Goal: Information Seeking & Learning: Learn about a topic

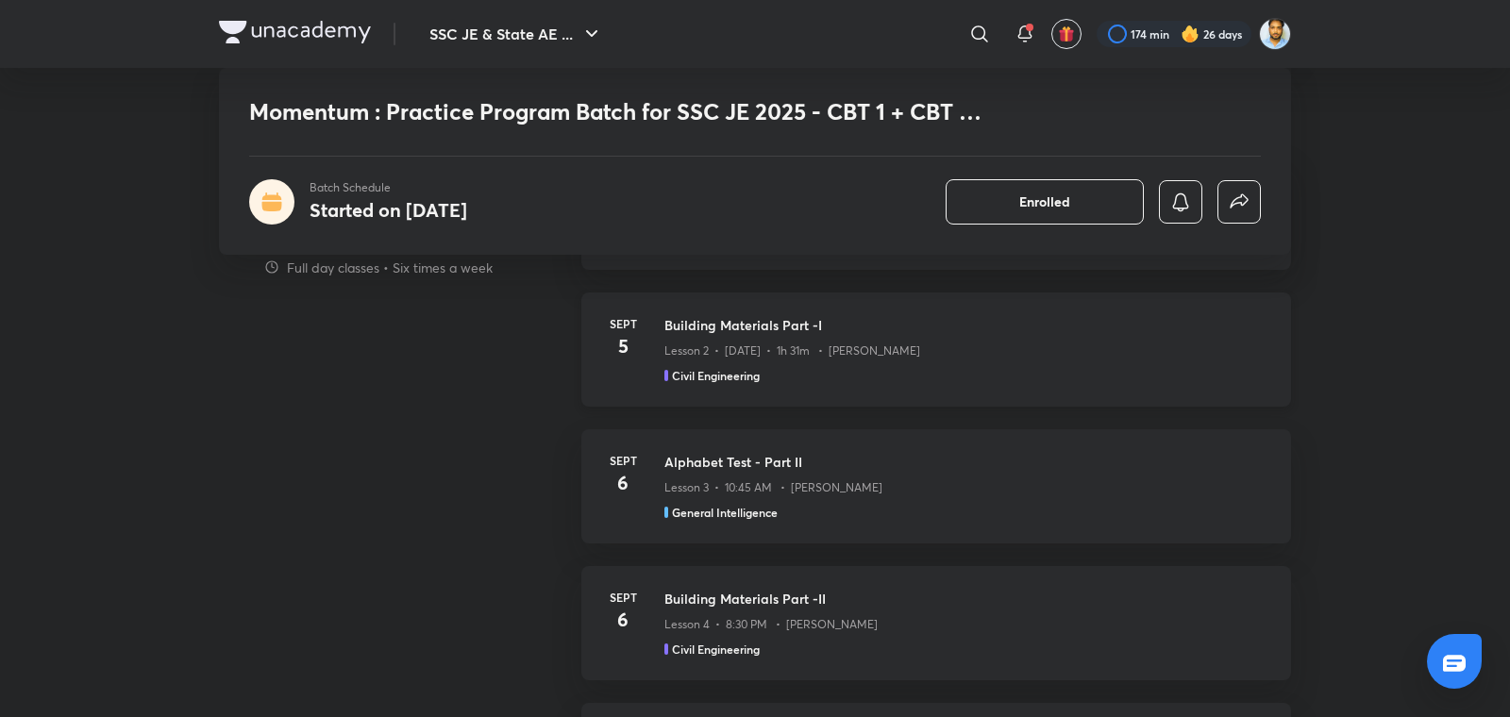
scroll to position [1008, 0]
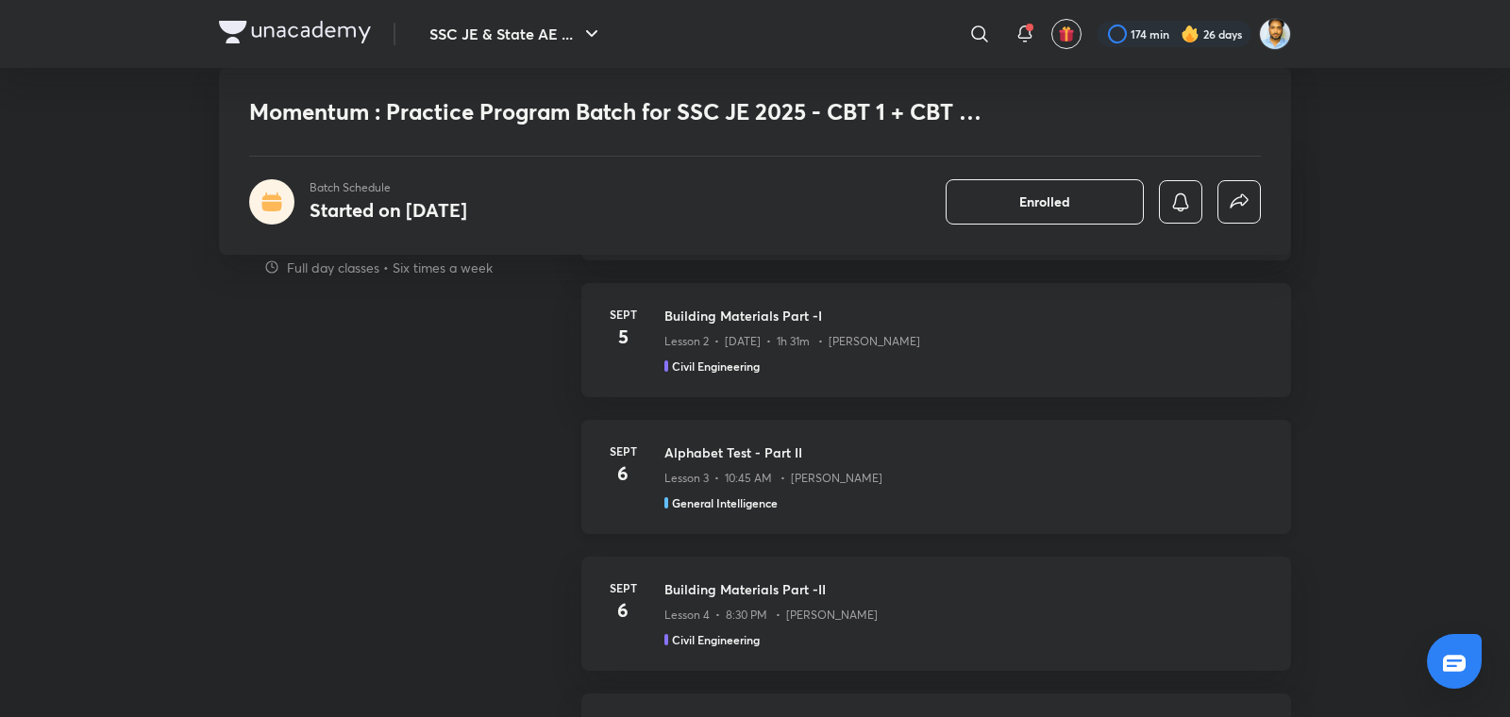
click at [771, 463] on div "Lesson 3 • 10:45 AM • [PERSON_NAME]" at bounding box center [967, 475] width 604 height 25
click at [673, 475] on p "Lesson 3 • 10:45 AM • Pramod Kumar" at bounding box center [774, 478] width 218 height 17
click at [673, 475] on p "Lesson 3 • 10:45 AM • [PERSON_NAME]" at bounding box center [774, 478] width 218 height 17
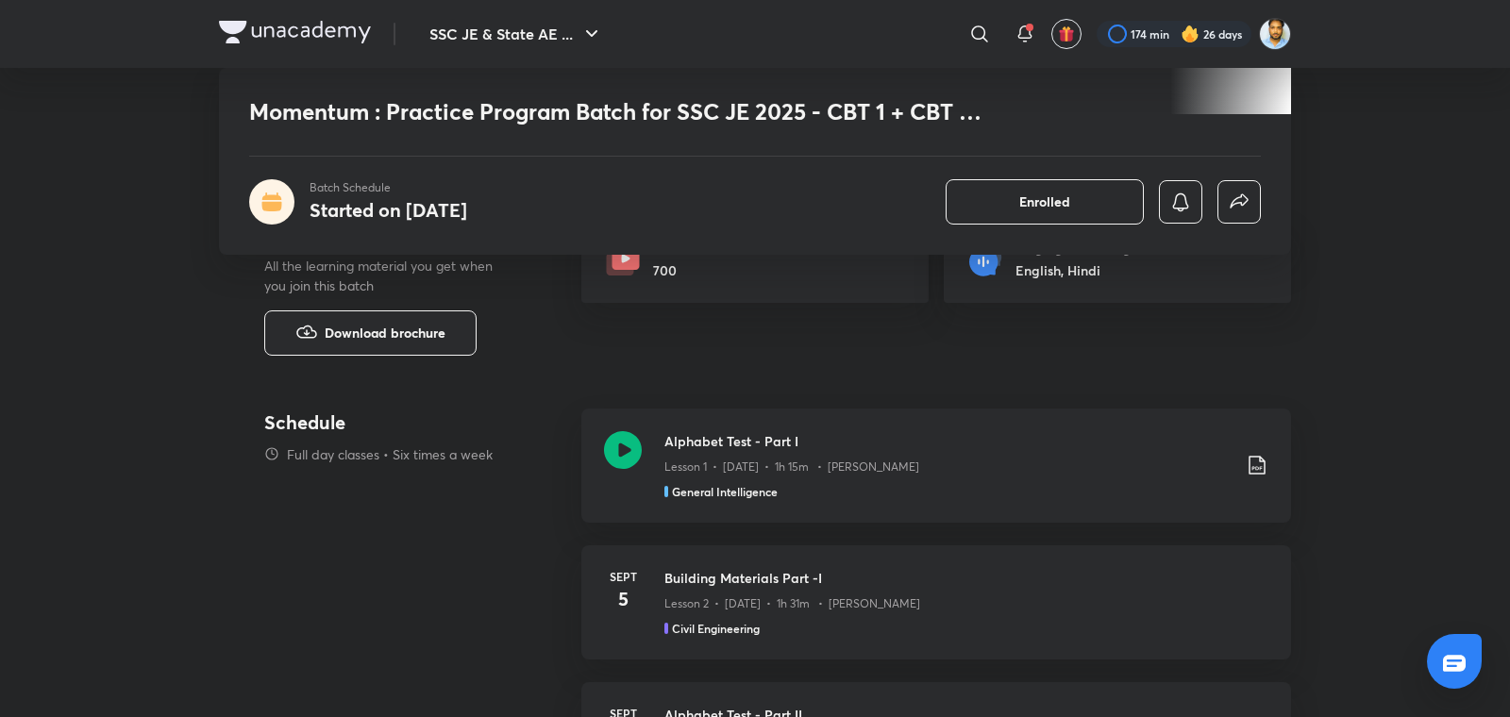
scroll to position [748, 0]
click at [759, 578] on h3 "Building Materials Part -I" at bounding box center [967, 576] width 604 height 20
click at [626, 598] on h4 "5" at bounding box center [623, 597] width 38 height 28
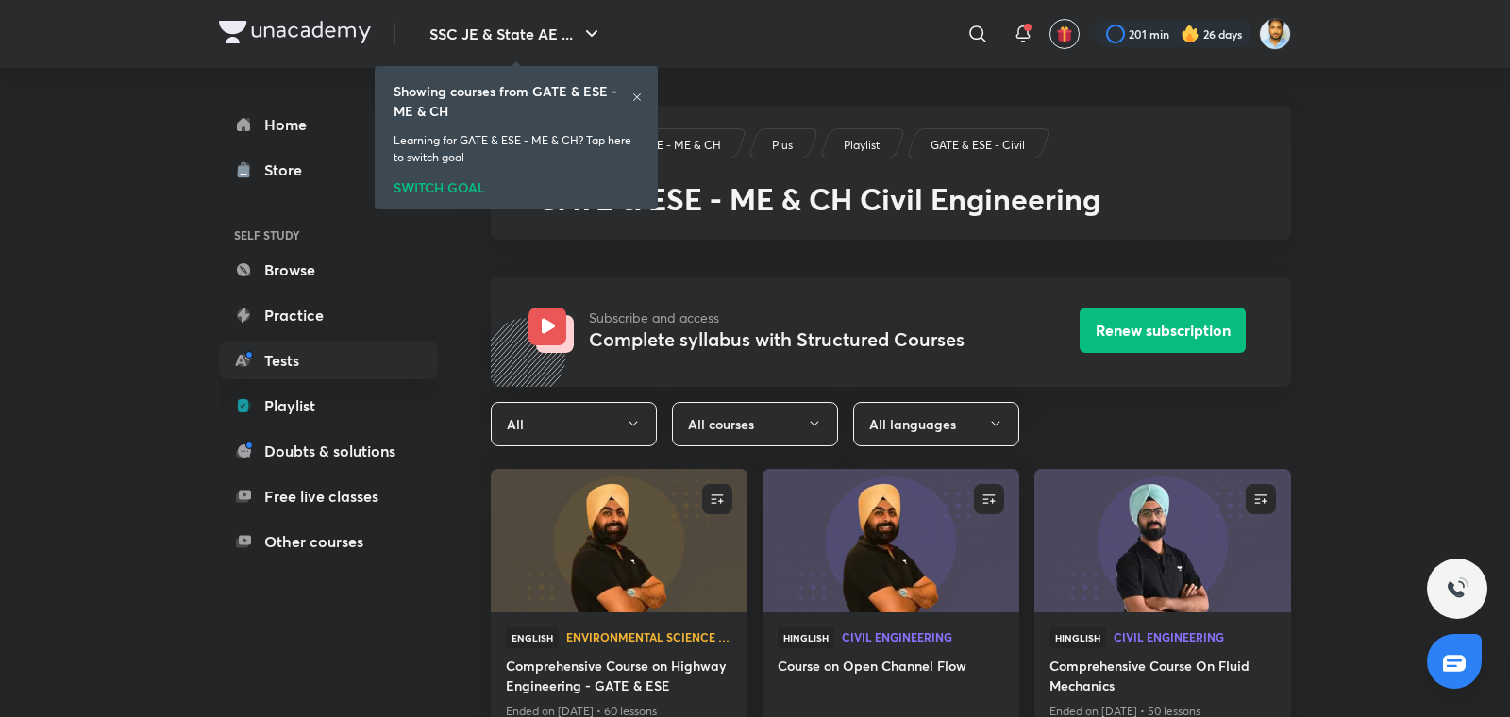
click at [448, 181] on div "SWITCH GOAL" at bounding box center [516, 184] width 245 height 21
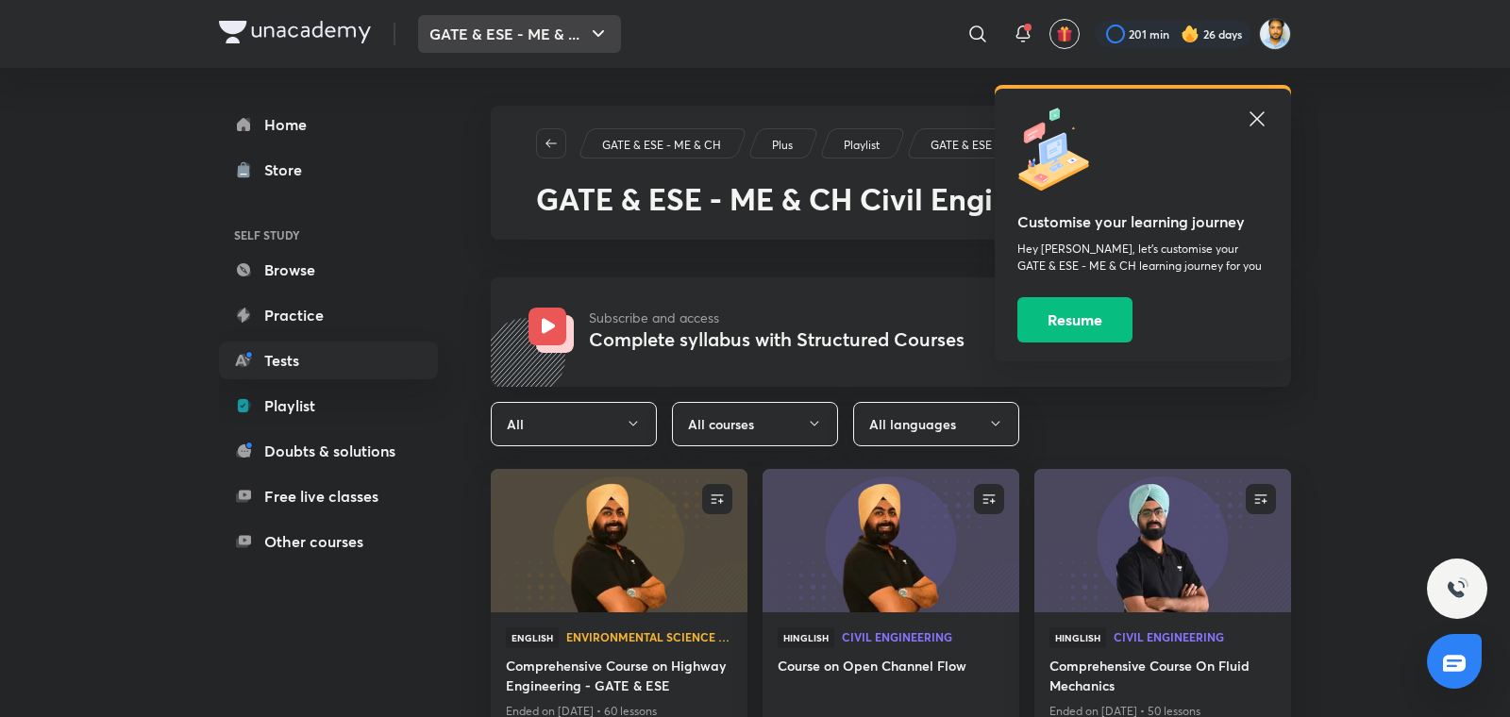
click at [519, 32] on button "GATE & ESE - ME & ..." at bounding box center [519, 34] width 203 height 38
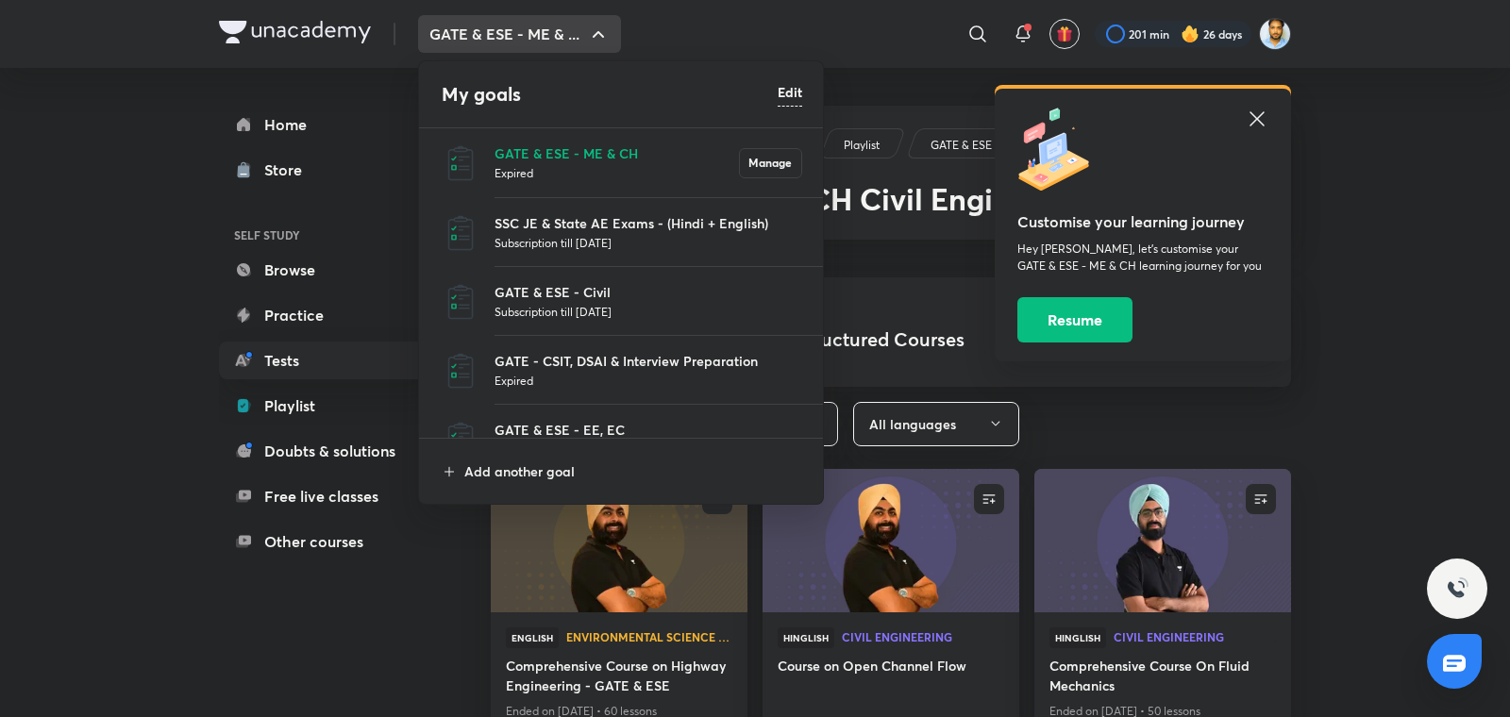
click at [552, 243] on p "Subscription till 29 Jul 2026" at bounding box center [649, 242] width 308 height 19
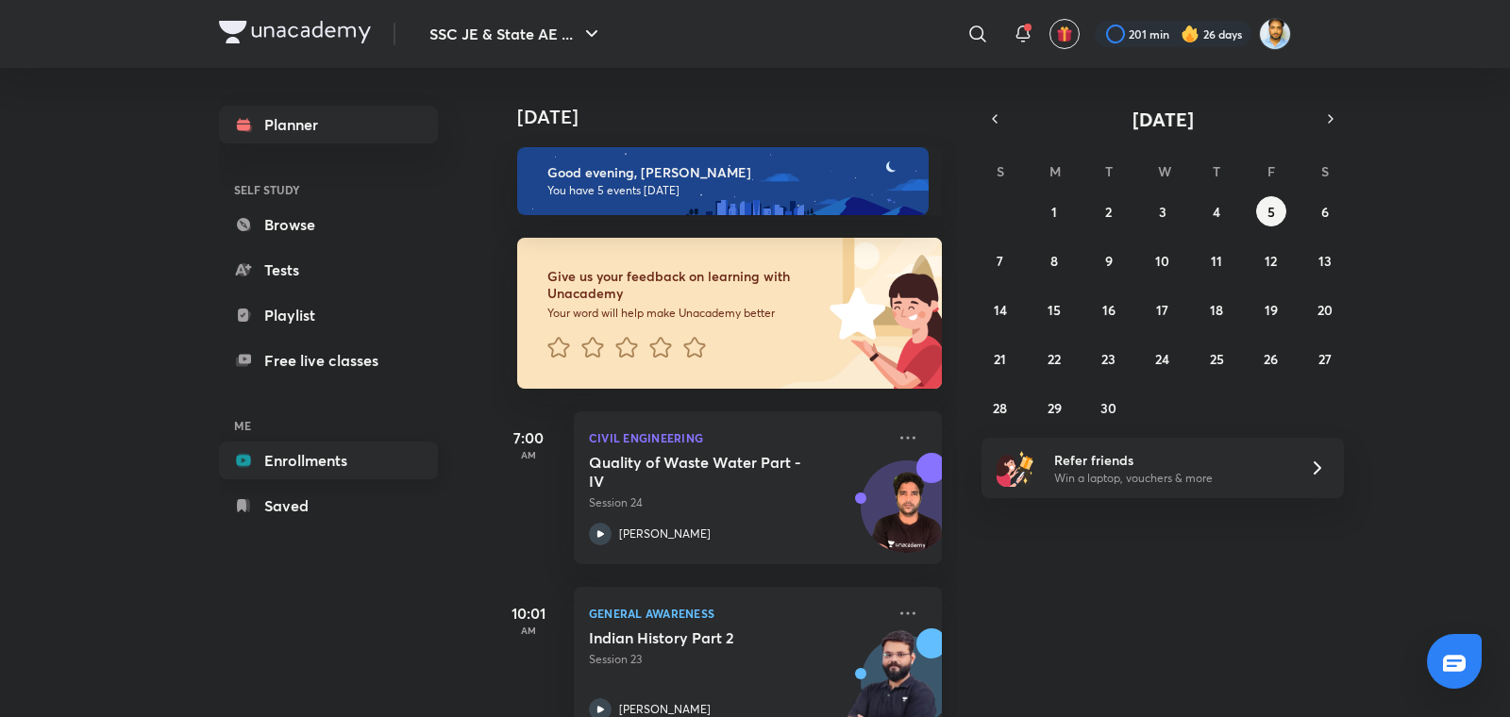
click at [310, 455] on link "Enrollments" at bounding box center [328, 461] width 219 height 38
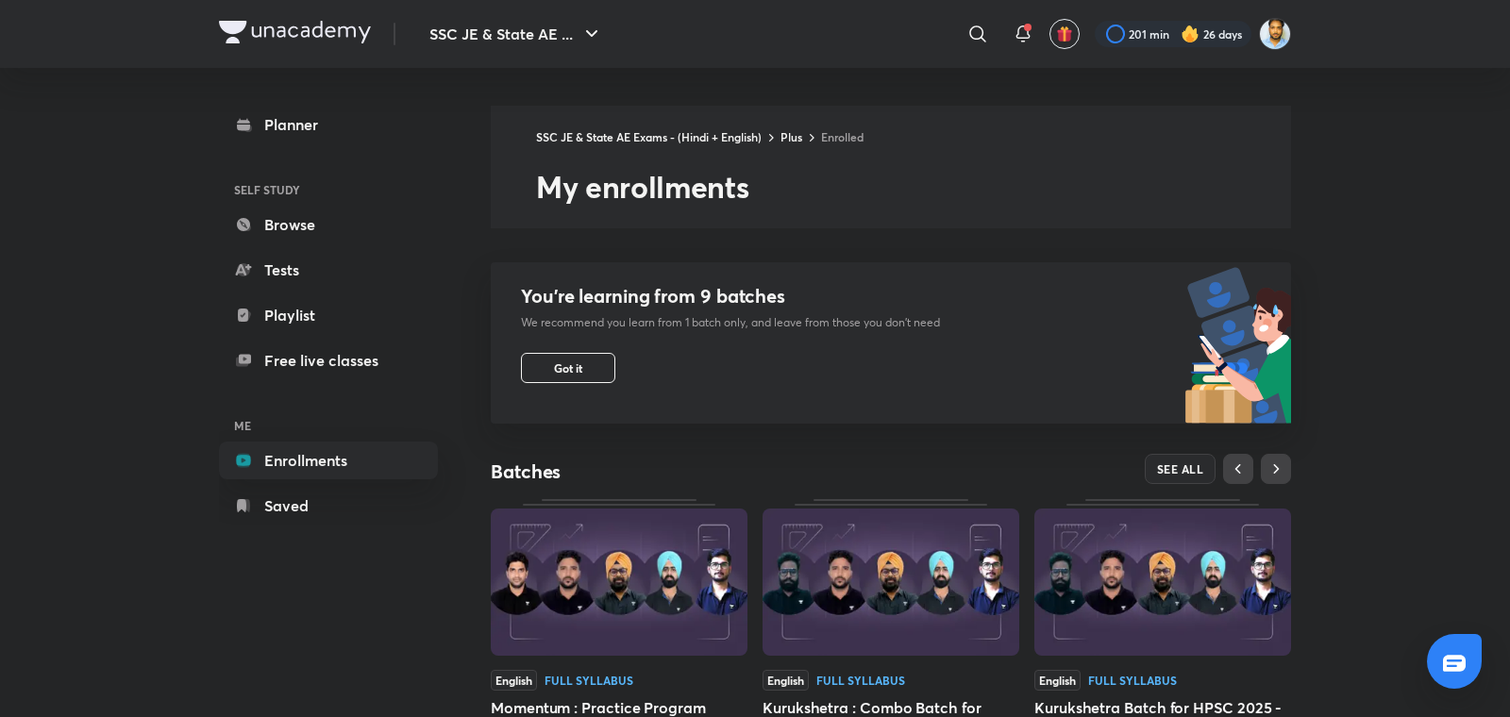
click at [651, 590] on img at bounding box center [619, 582] width 257 height 147
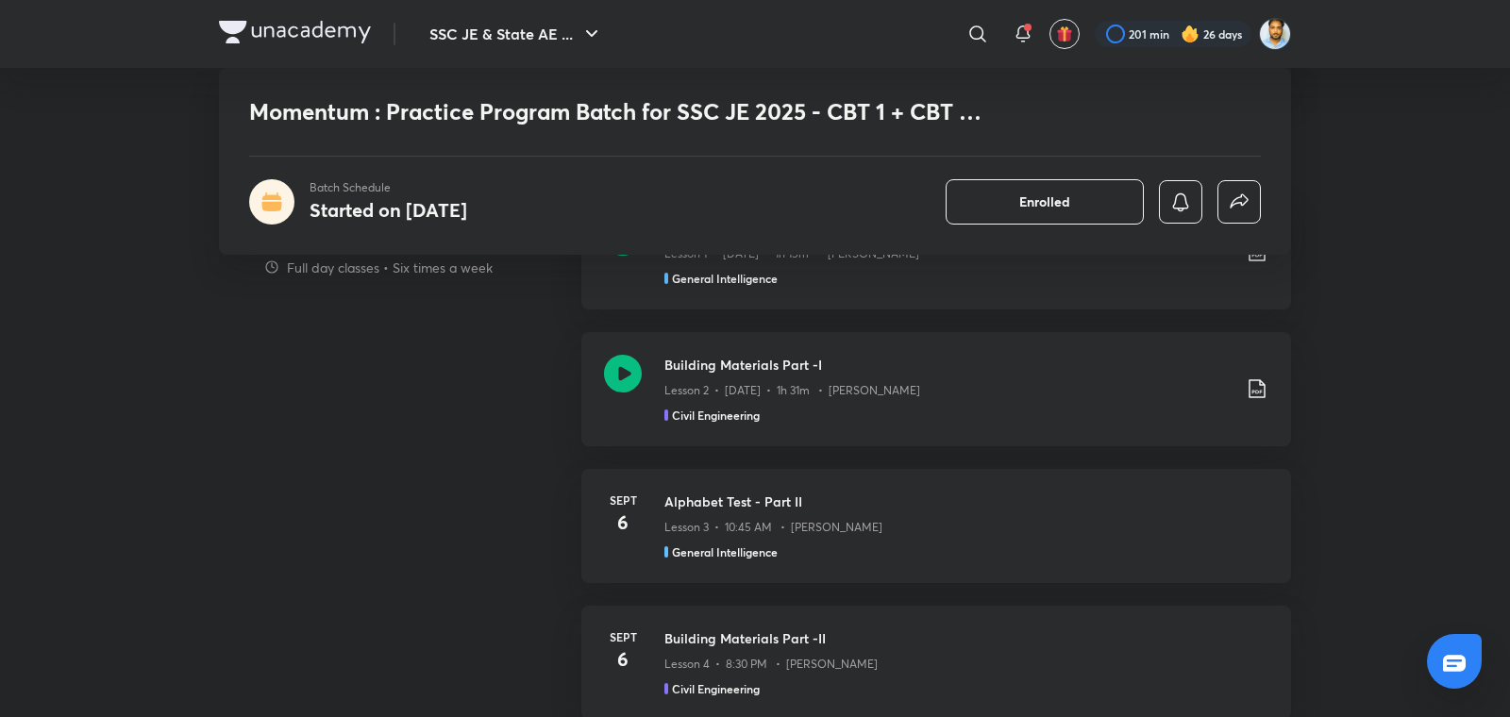
scroll to position [963, 0]
click at [915, 351] on h3 "Building Materials Part -I" at bounding box center [948, 361] width 566 height 20
